Goal: Task Accomplishment & Management: Use online tool/utility

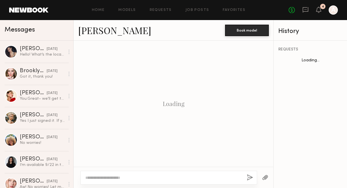
scroll to position [333, 0]
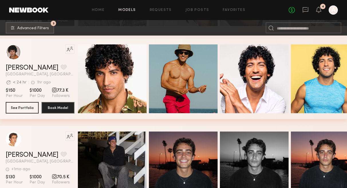
scroll to position [2328, 0]
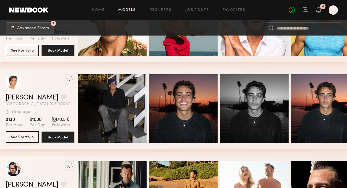
click at [24, 135] on button "See Portfolio" at bounding box center [22, 136] width 33 height 11
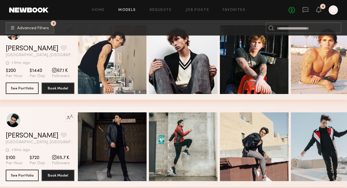
scroll to position [2587, 0]
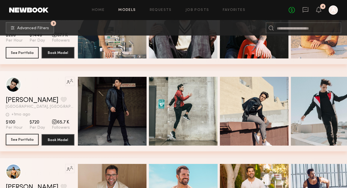
click at [27, 137] on button "See Portfolio" at bounding box center [22, 139] width 33 height 11
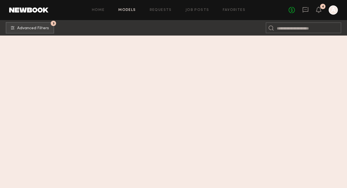
scroll to position [1882, 0]
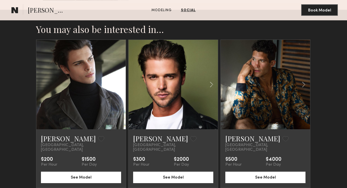
scroll to position [550, 0]
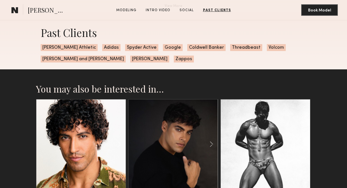
scroll to position [1004, 0]
